Goal: Use online tool/utility: Use online tool/utility

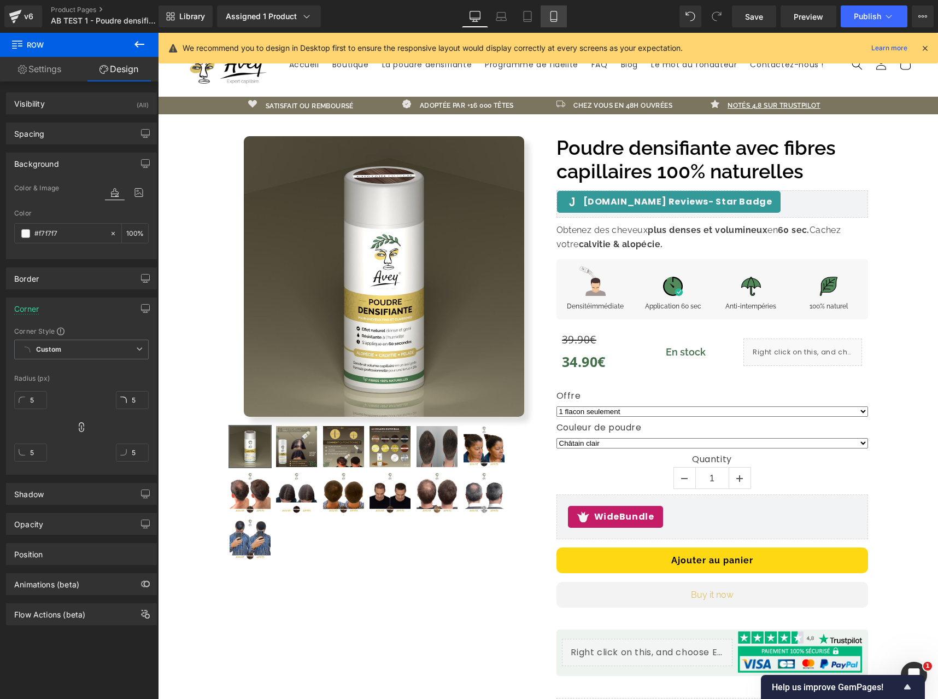
click at [546, 12] on link "Mobile" at bounding box center [554, 16] width 26 height 22
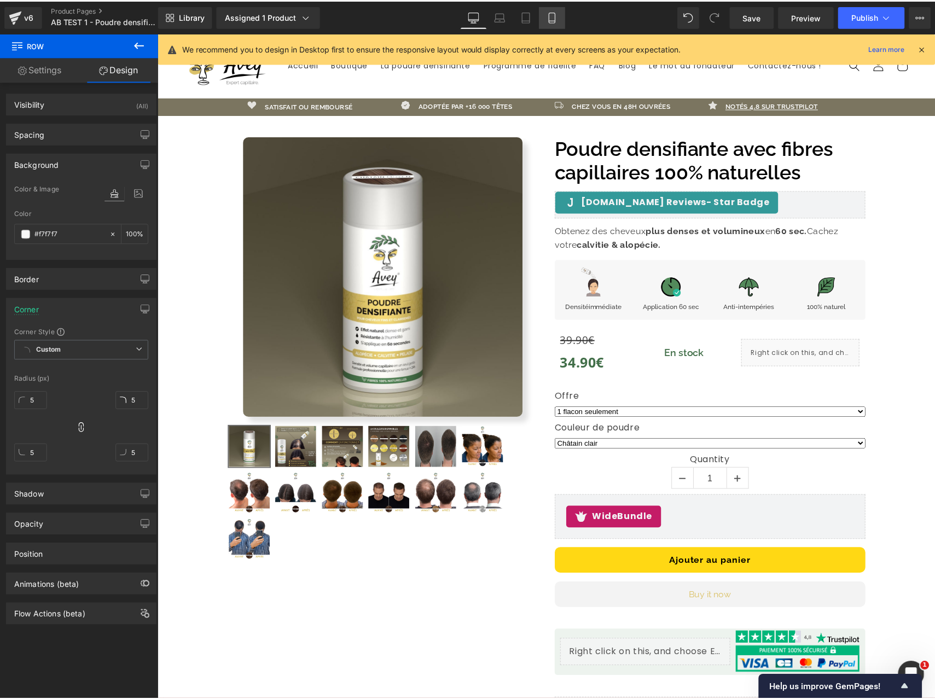
scroll to position [340, 0]
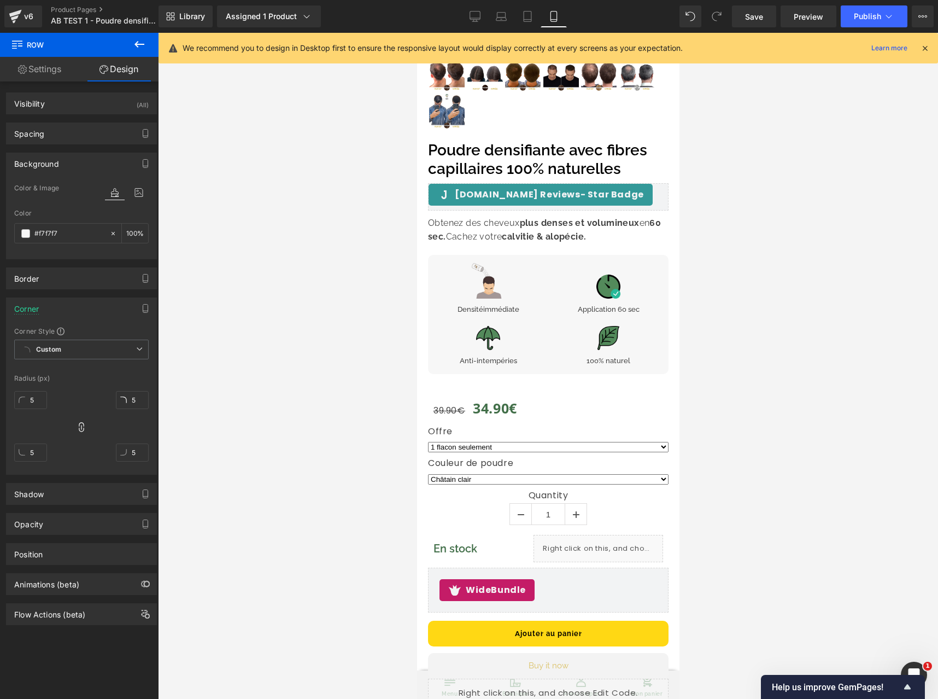
type input "100"
type input "10"
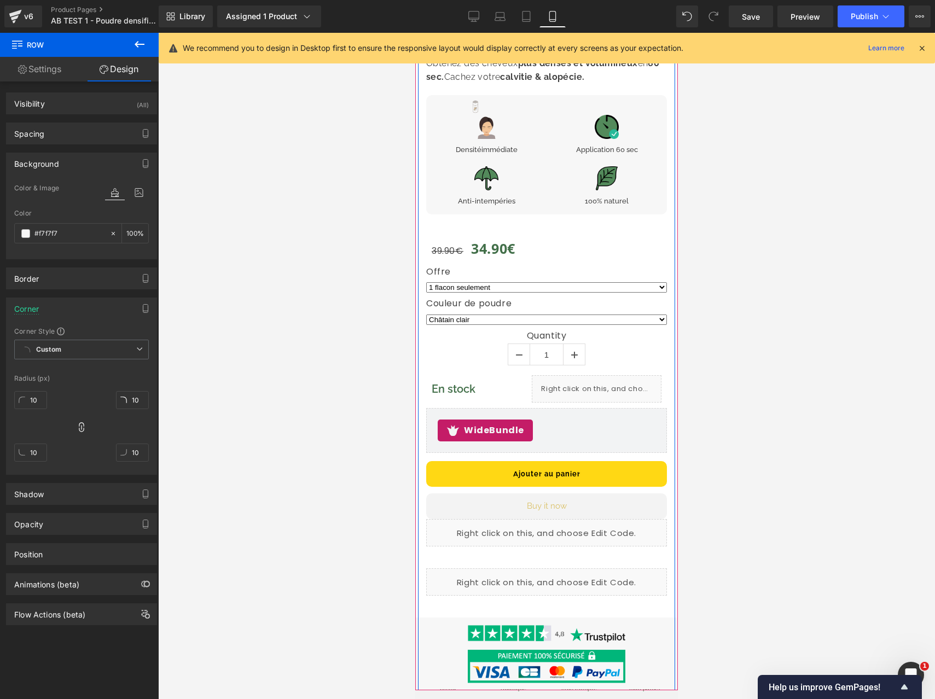
scroll to position [570, 0]
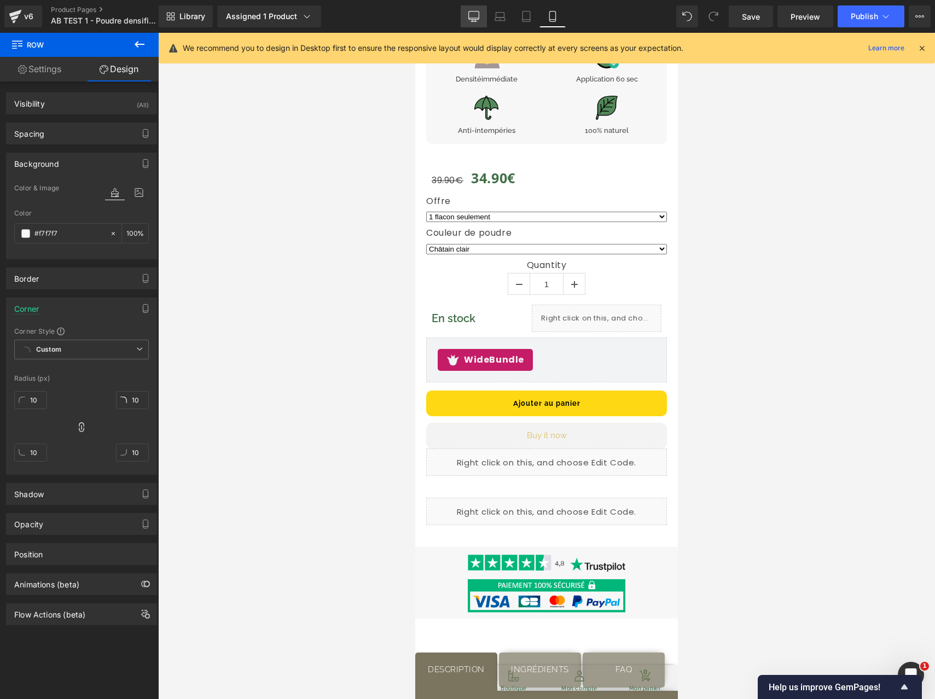
click at [473, 15] on icon at bounding box center [473, 16] width 11 height 11
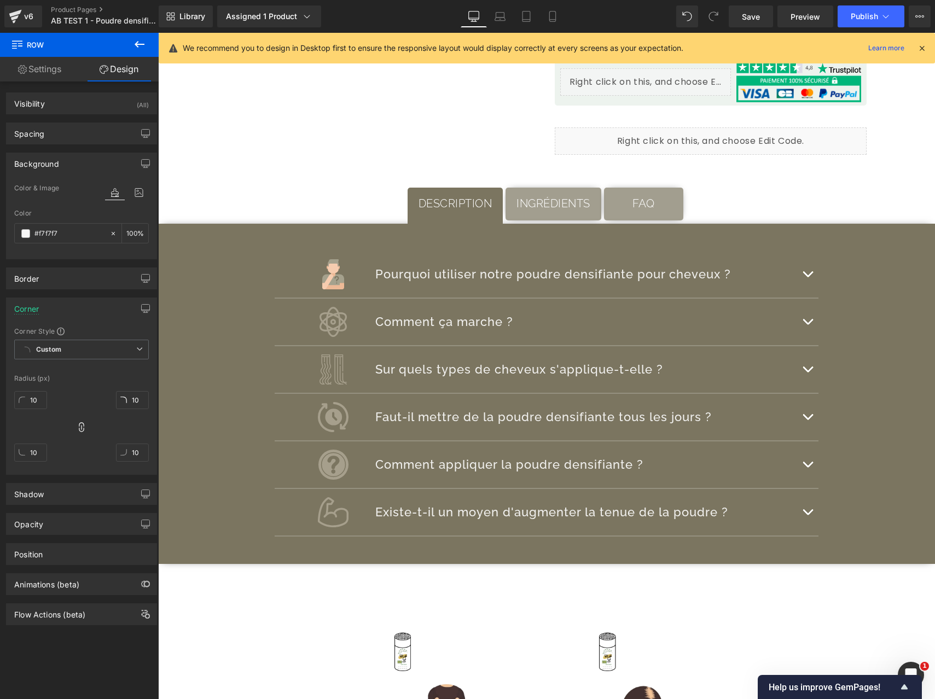
type input "100"
type input "5"
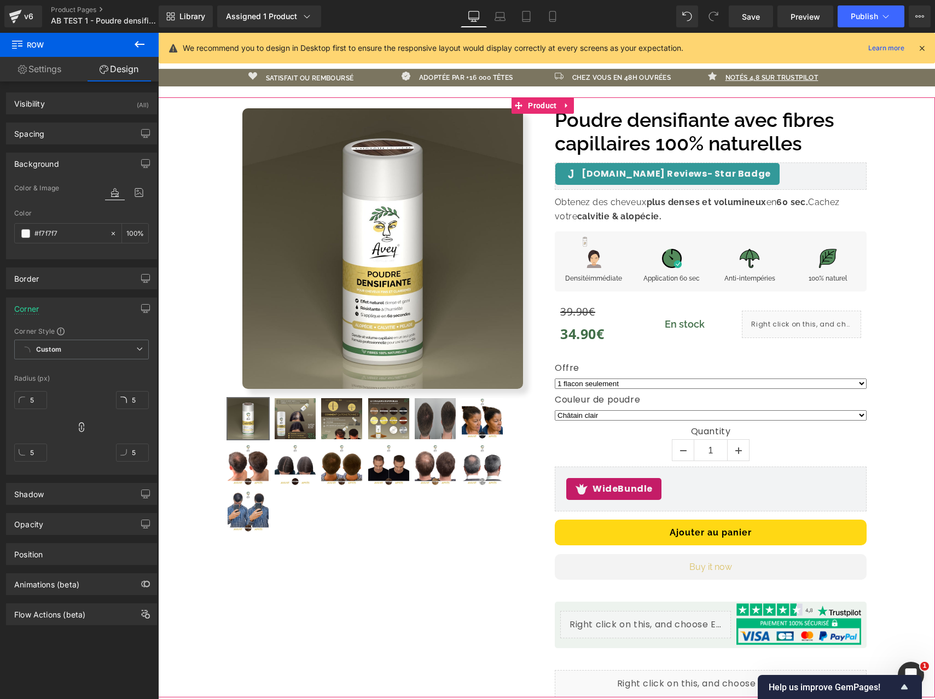
scroll to position [51, 0]
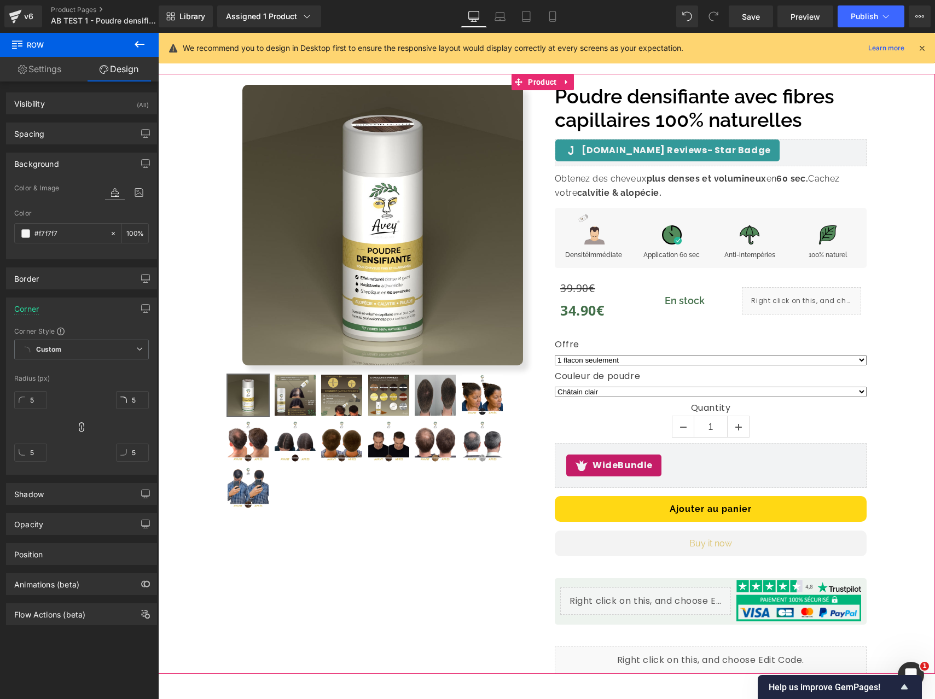
click at [658, 596] on div "Liquid" at bounding box center [645, 600] width 171 height 27
